Goal: Book appointment/travel/reservation

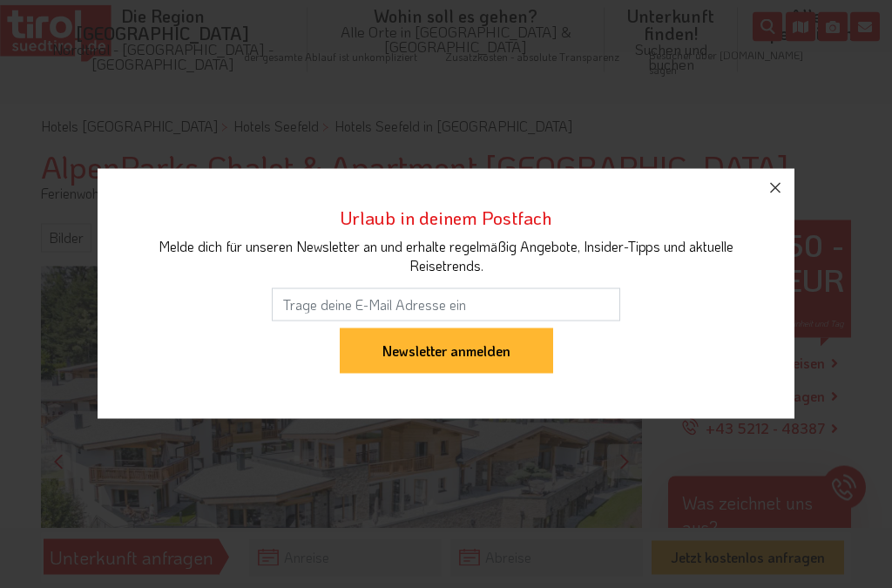
scroll to position [99, 0]
click at [787, 202] on button "button" at bounding box center [776, 188] width 38 height 38
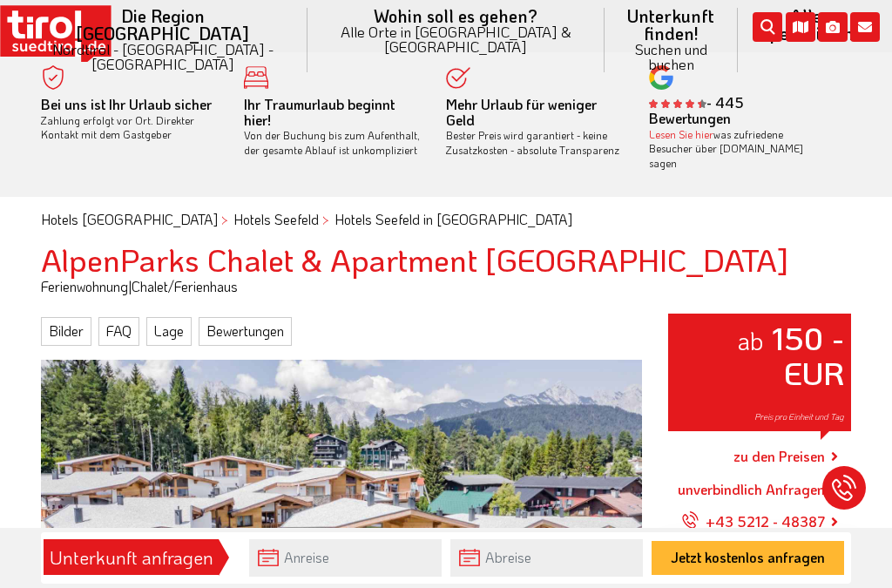
scroll to position [0, 0]
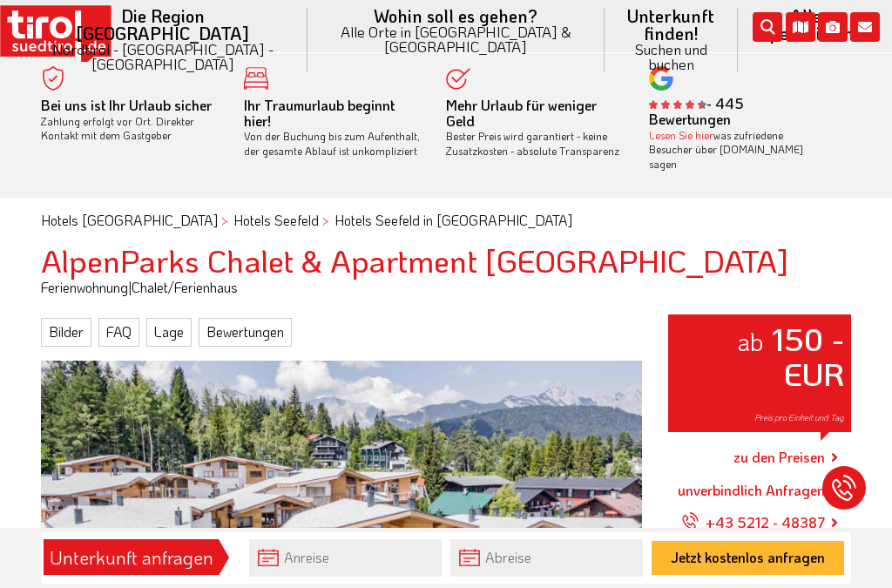
click at [166, 31] on li "Die Region Tirol Nordtirol - Südtirol - Osttirol Tirol/Nordtirol Tirol/Nordtiro…" at bounding box center [162, 40] width 290 height 80
click at [290, 171] on icon at bounding box center [305, 186] width 30 height 30
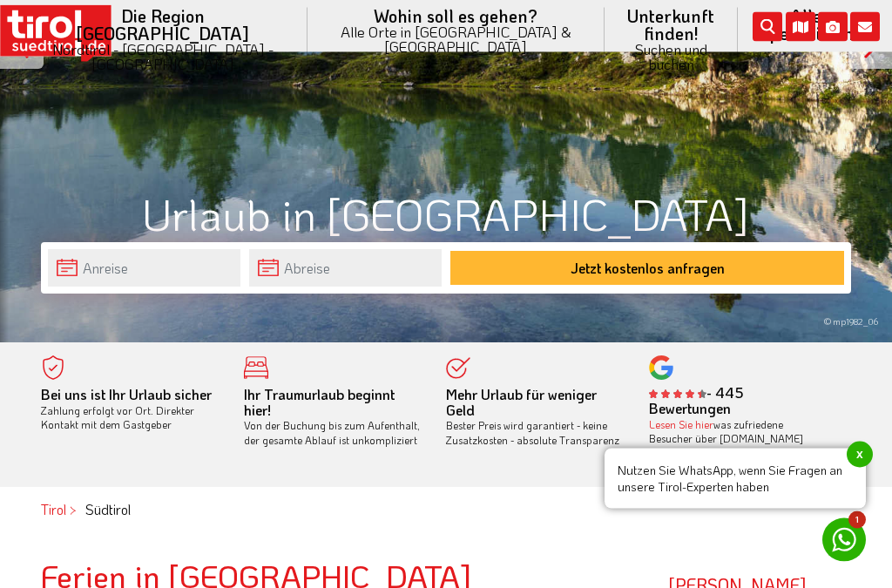
scroll to position [293, 0]
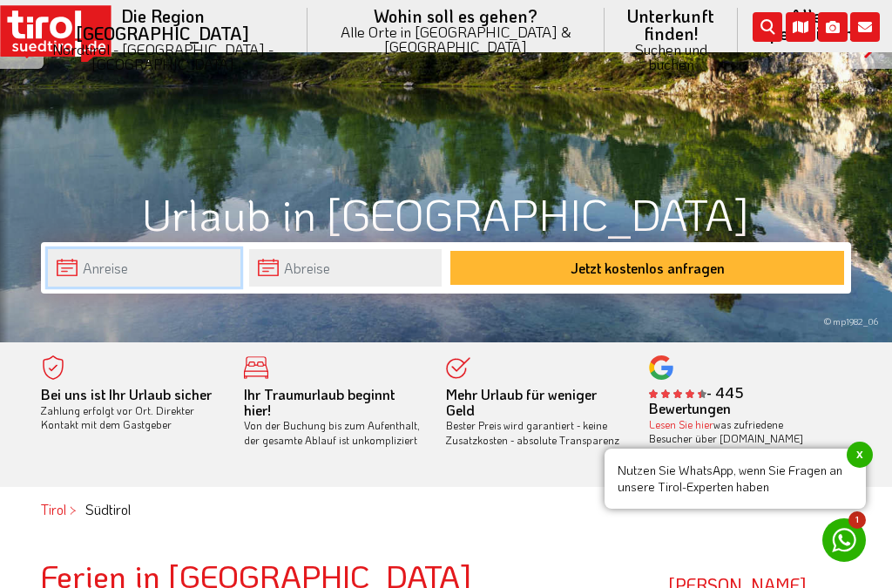
click at [138, 266] on input "text" at bounding box center [144, 267] width 193 height 37
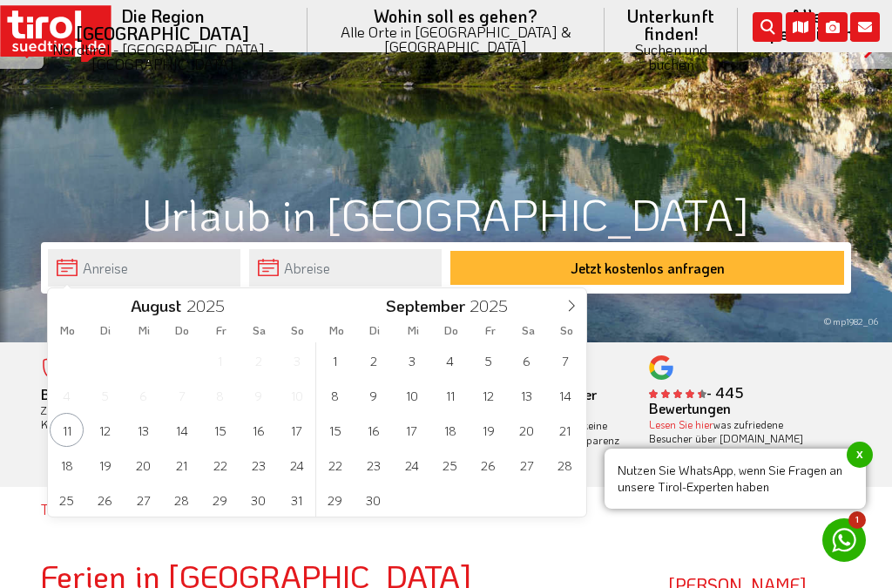
click at [580, 295] on span at bounding box center [572, 303] width 30 height 30
click at [193, 461] on span "25" at bounding box center [182, 465] width 34 height 34
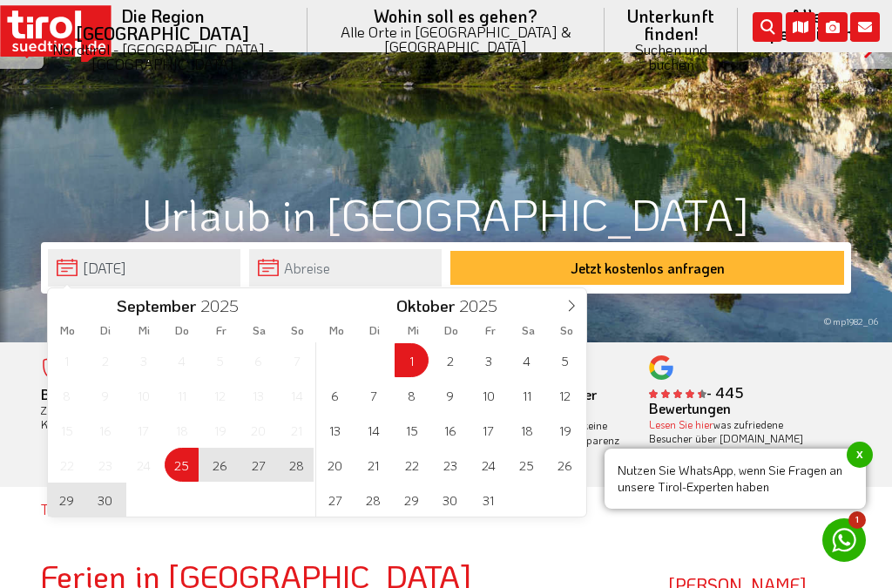
click at [413, 360] on span "1" at bounding box center [412, 360] width 34 height 34
type input "[DATE]"
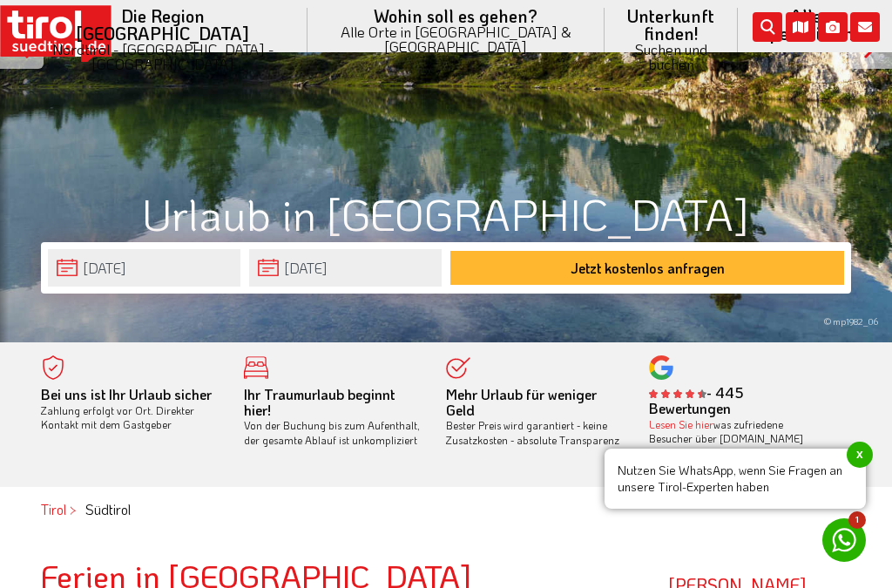
click at [736, 261] on button "Jetzt kostenlos anfragen" at bounding box center [648, 268] width 394 height 34
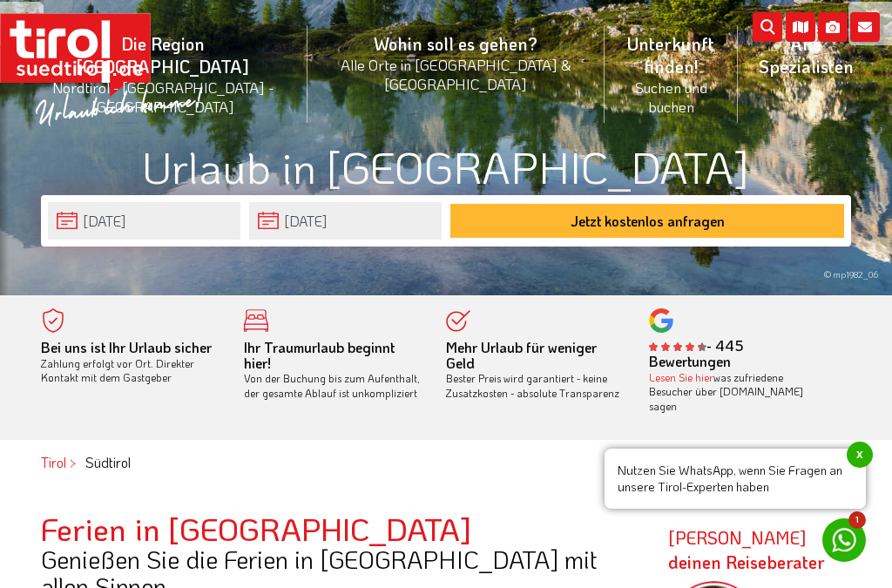
scroll to position [340, 0]
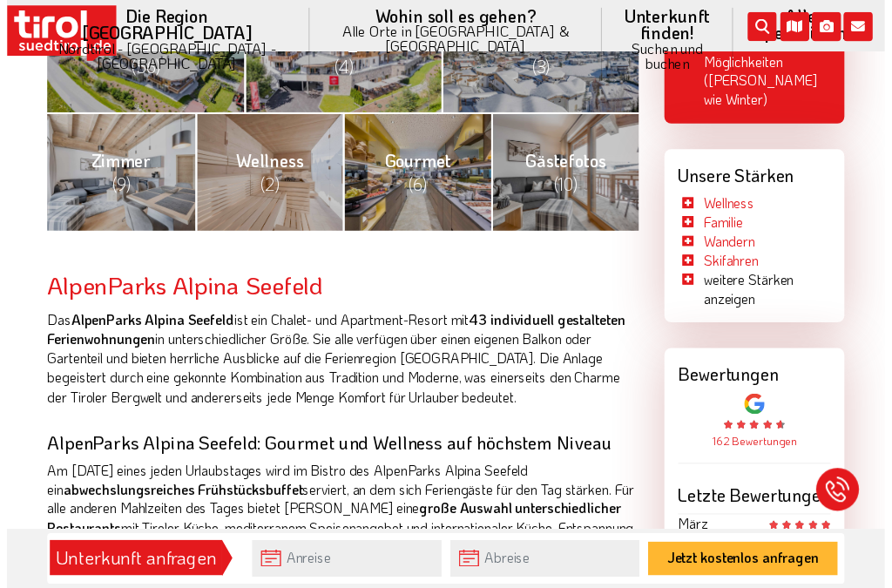
scroll to position [767, 0]
